Goal: Navigation & Orientation: Find specific page/section

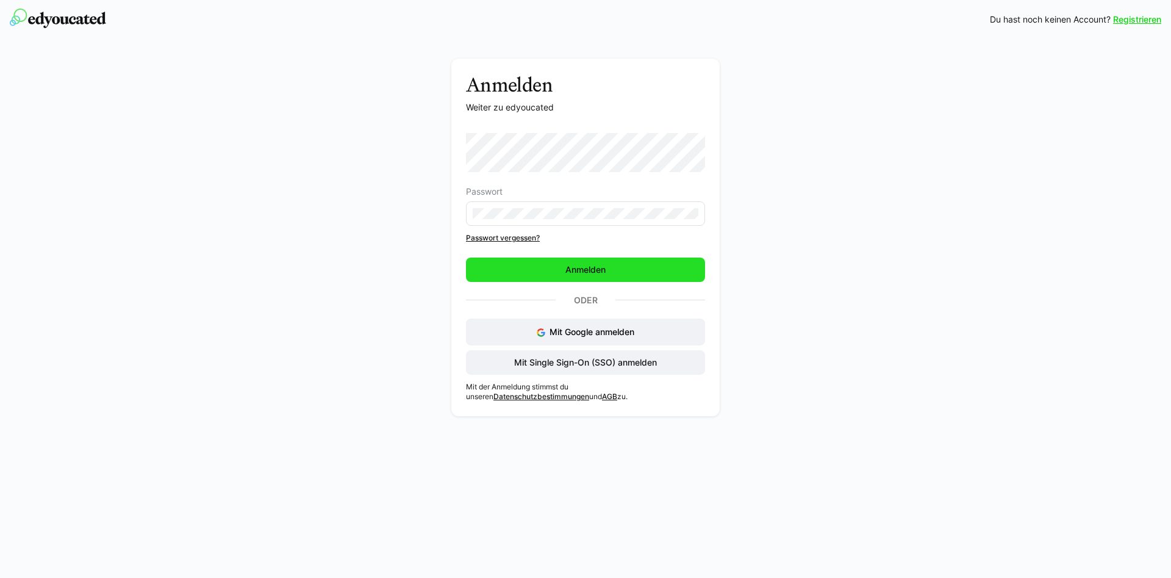
click at [534, 276] on span "Anmelden" at bounding box center [585, 269] width 239 height 24
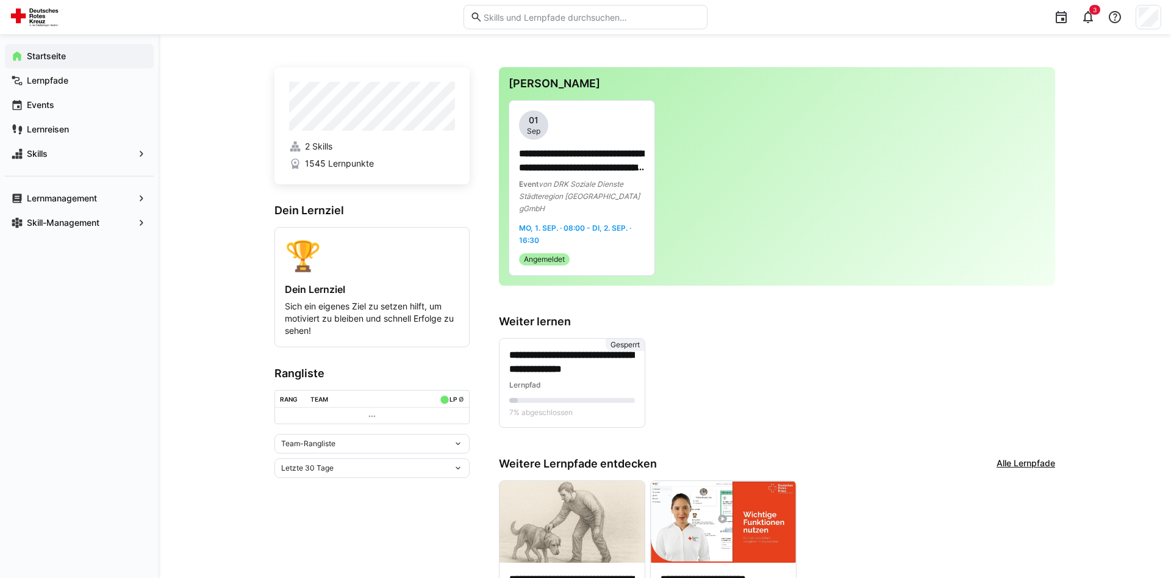
click at [0, 0] on app-navigation-label "Startseite" at bounding box center [0, 0] width 0 height 0
click at [0, 0] on app-navigation-label "Lernpfade" at bounding box center [0, 0] width 0 height 0
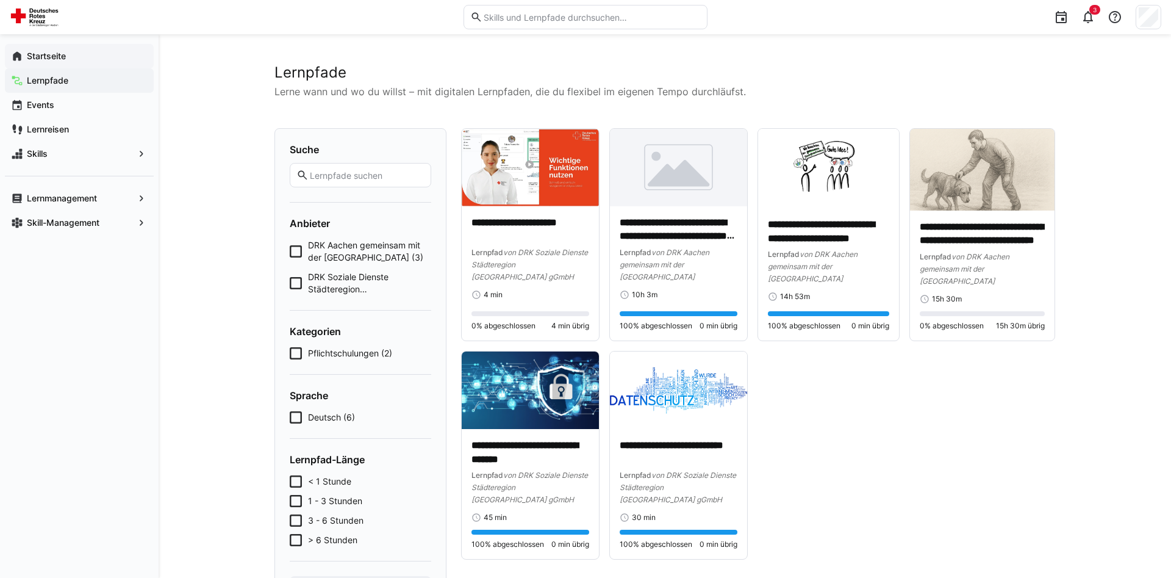
click at [0, 0] on app-navigation-label "Startseite" at bounding box center [0, 0] width 0 height 0
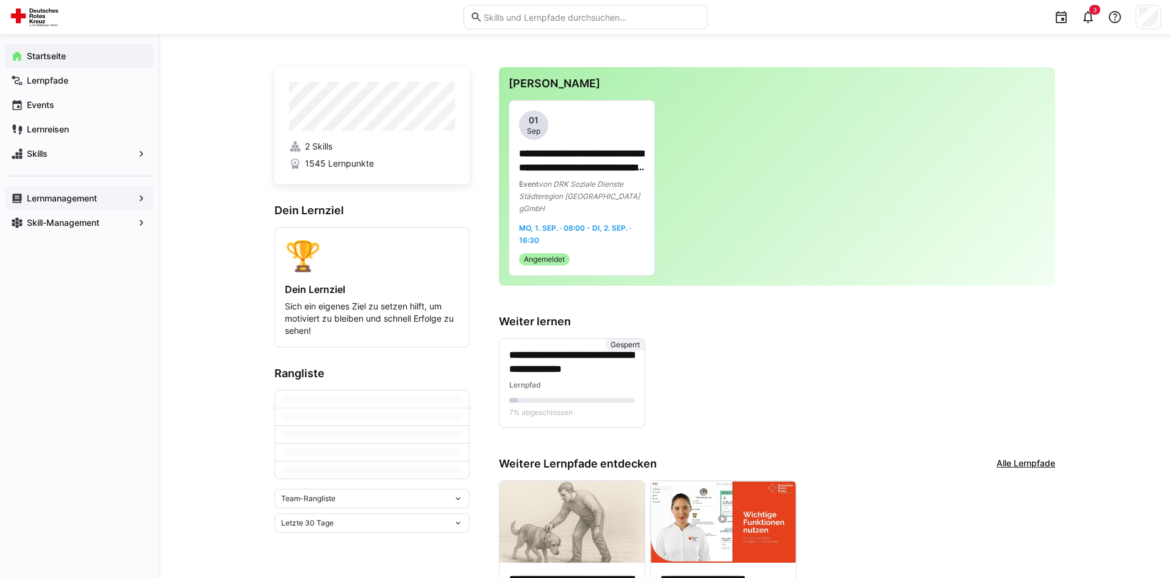
click at [0, 0] on app-navigation-label "Lernmanagement" at bounding box center [0, 0] width 0 height 0
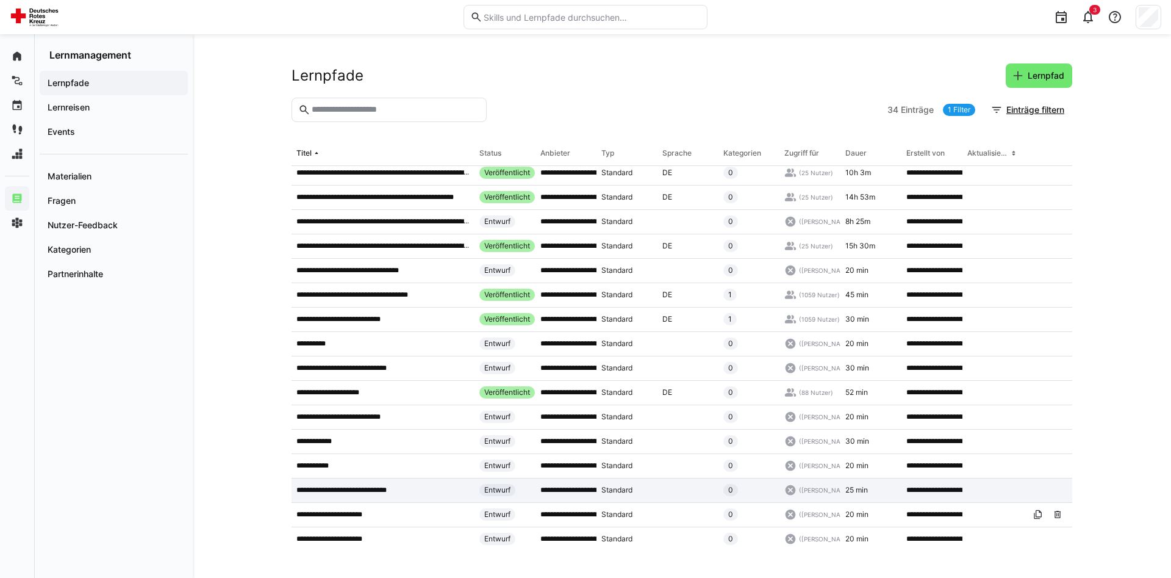
scroll to position [447, 0]
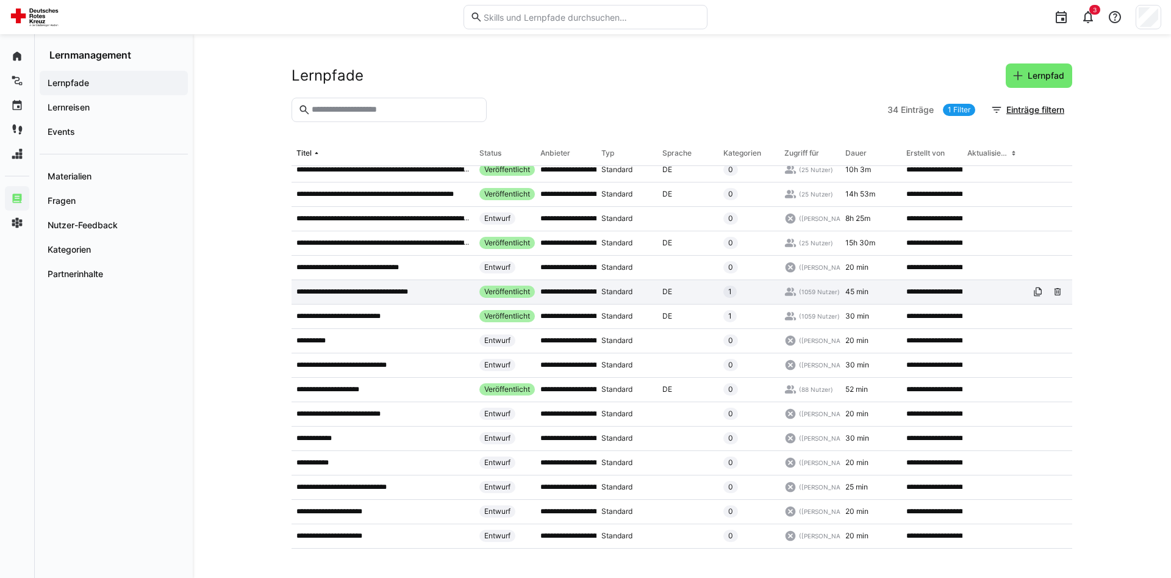
click at [407, 290] on p "**********" at bounding box center [363, 292] width 135 height 10
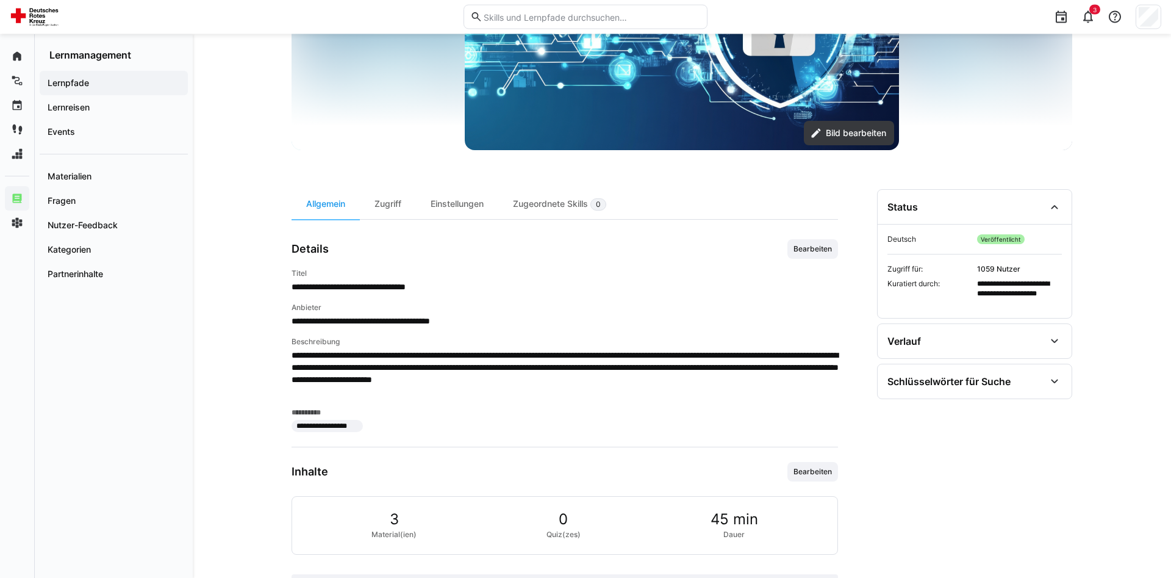
scroll to position [206, 0]
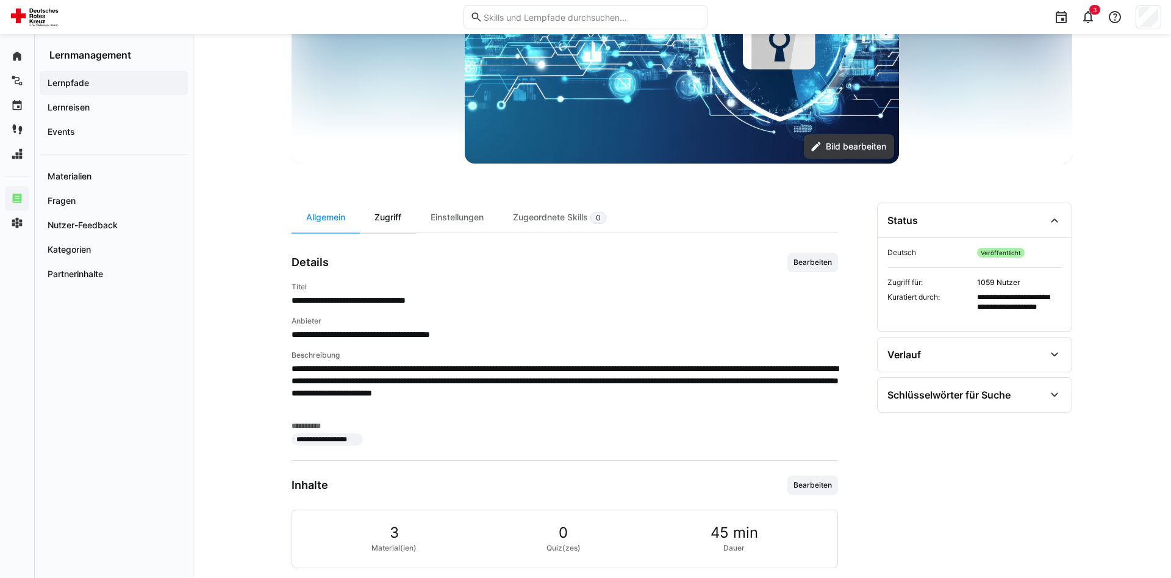
click at [389, 217] on div "Zugriff" at bounding box center [388, 217] width 56 height 30
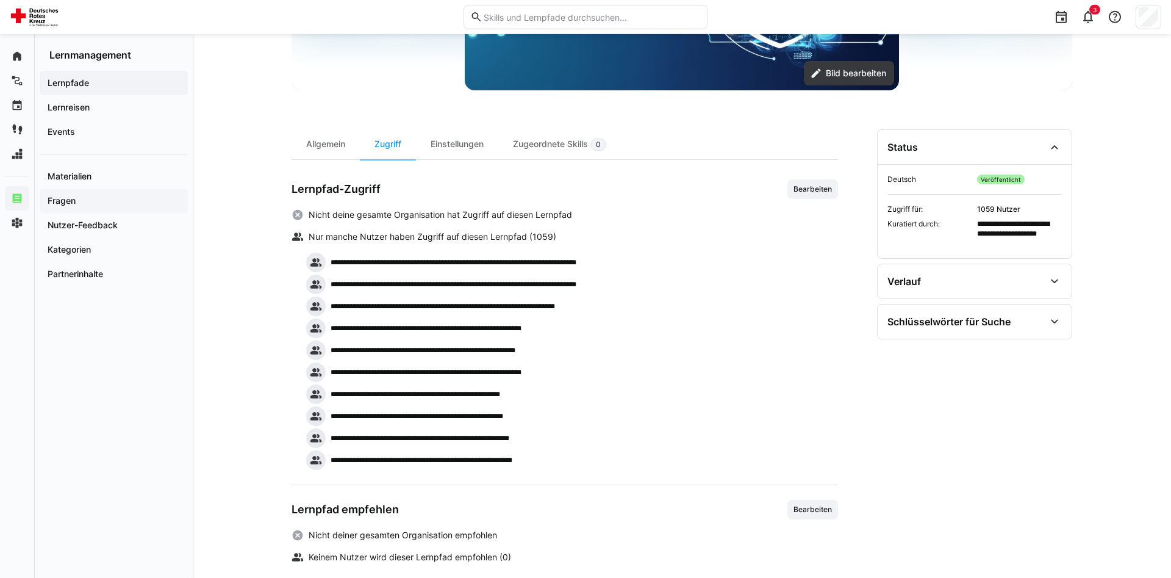
scroll to position [123, 0]
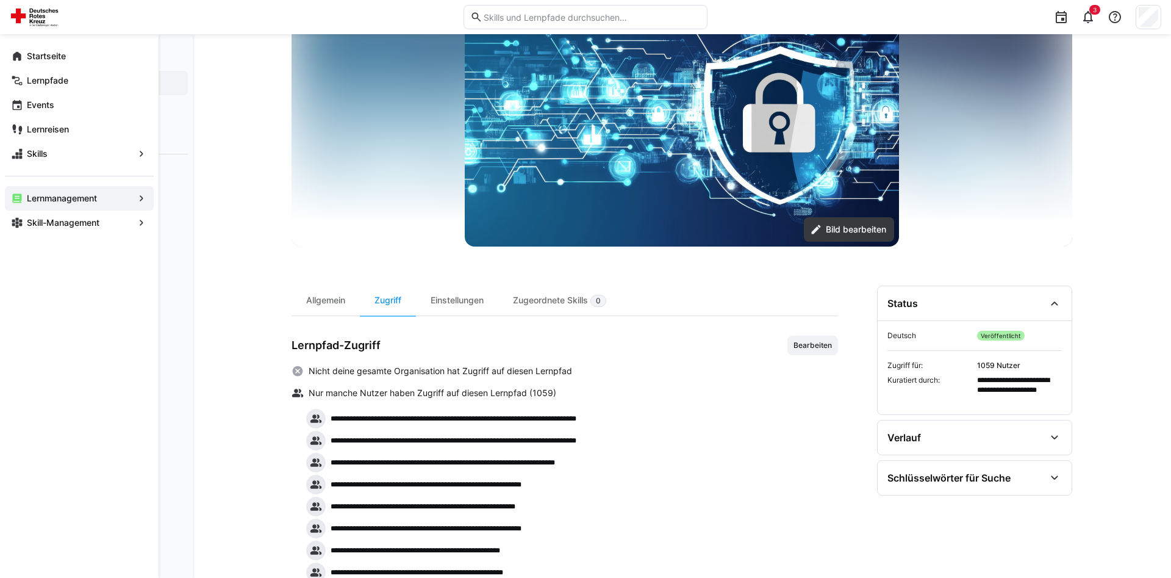
click at [143, 200] on eds-icon at bounding box center [141, 198] width 12 height 12
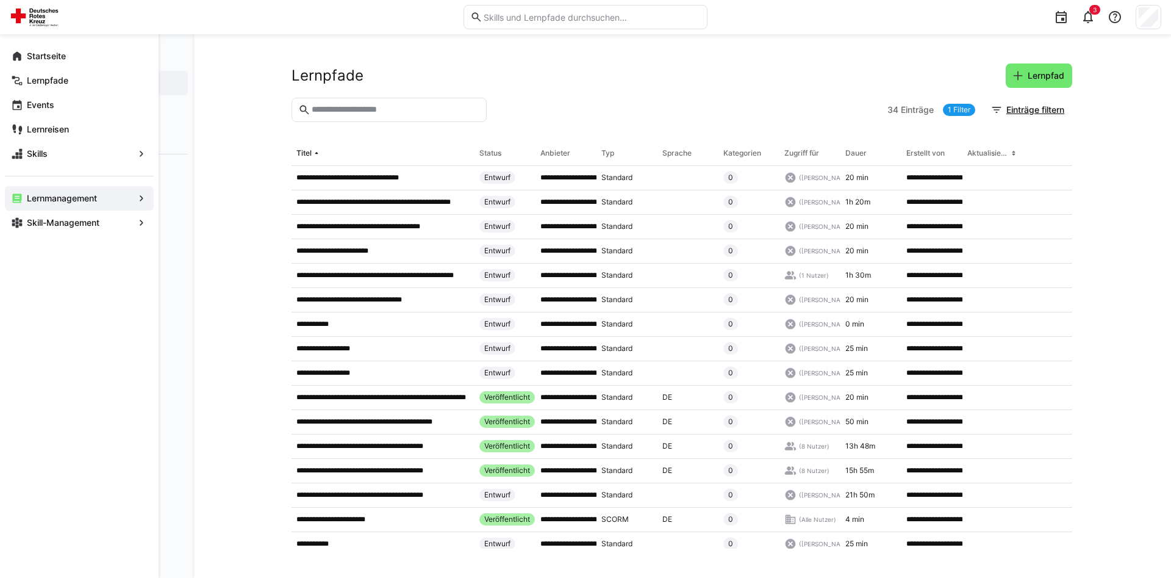
click at [142, 199] on eds-icon at bounding box center [141, 198] width 12 height 12
click at [139, 226] on eds-icon at bounding box center [141, 222] width 12 height 12
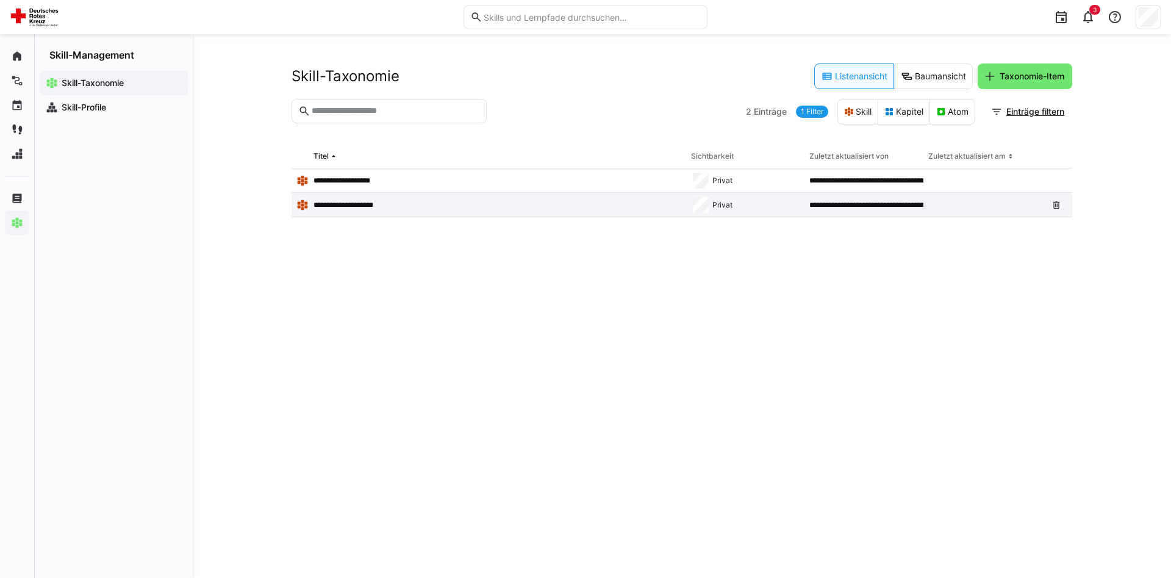
click at [347, 204] on p "**********" at bounding box center [348, 205] width 71 height 10
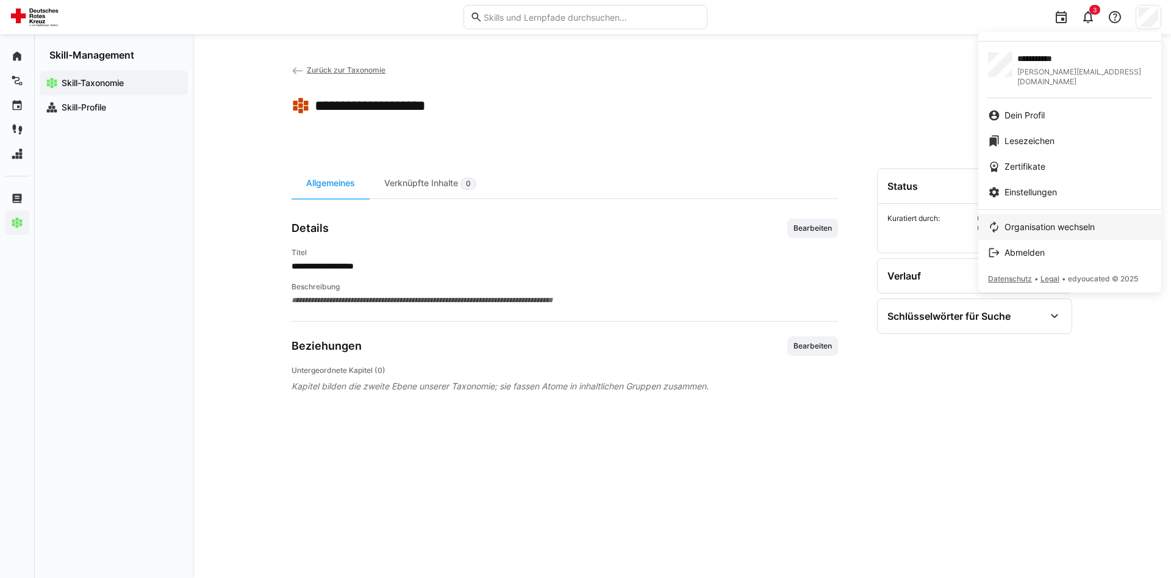
click at [1026, 221] on span "Organisation wechseln" at bounding box center [1049, 227] width 90 height 12
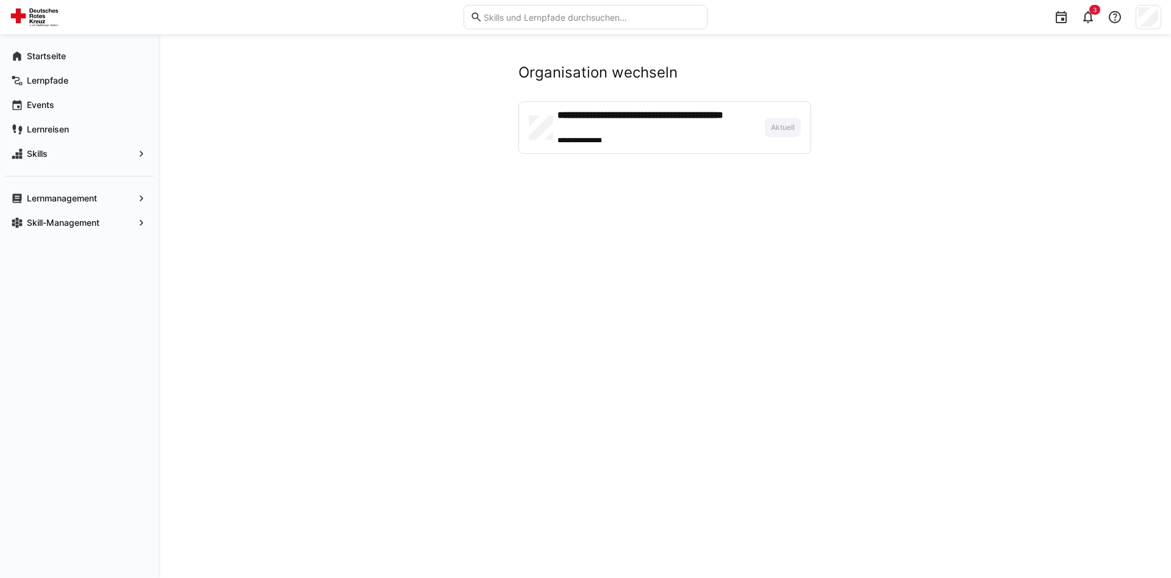
click at [595, 125] on h4 "**********" at bounding box center [656, 121] width 198 height 24
click at [0, 0] on app-navigation-label "Startseite" at bounding box center [0, 0] width 0 height 0
